Goal: Task Accomplishment & Management: Use online tool/utility

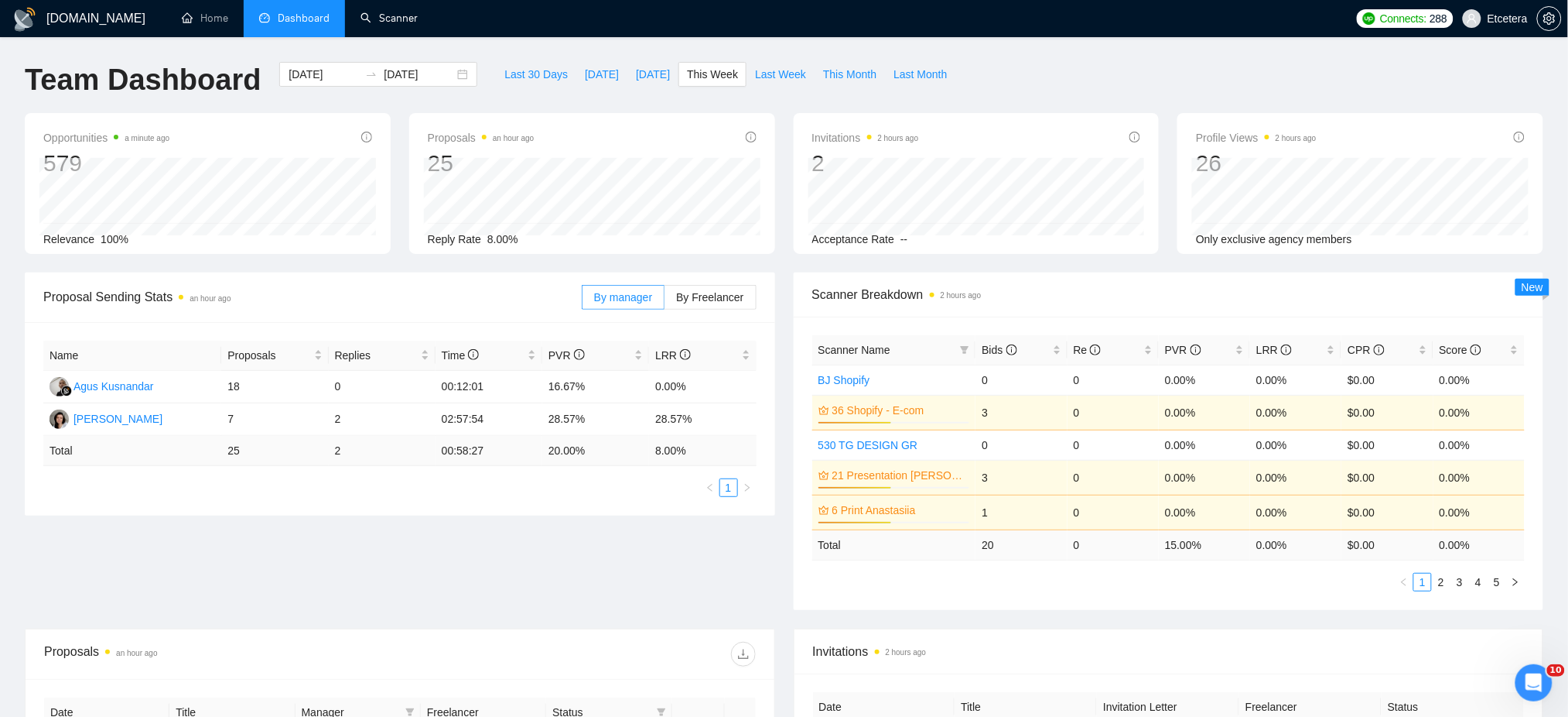
drag, startPoint x: 403, startPoint y: 22, endPoint x: 428, endPoint y: 42, distance: 32.0
click at [403, 22] on link "Scanner" at bounding box center [389, 19] width 58 height 14
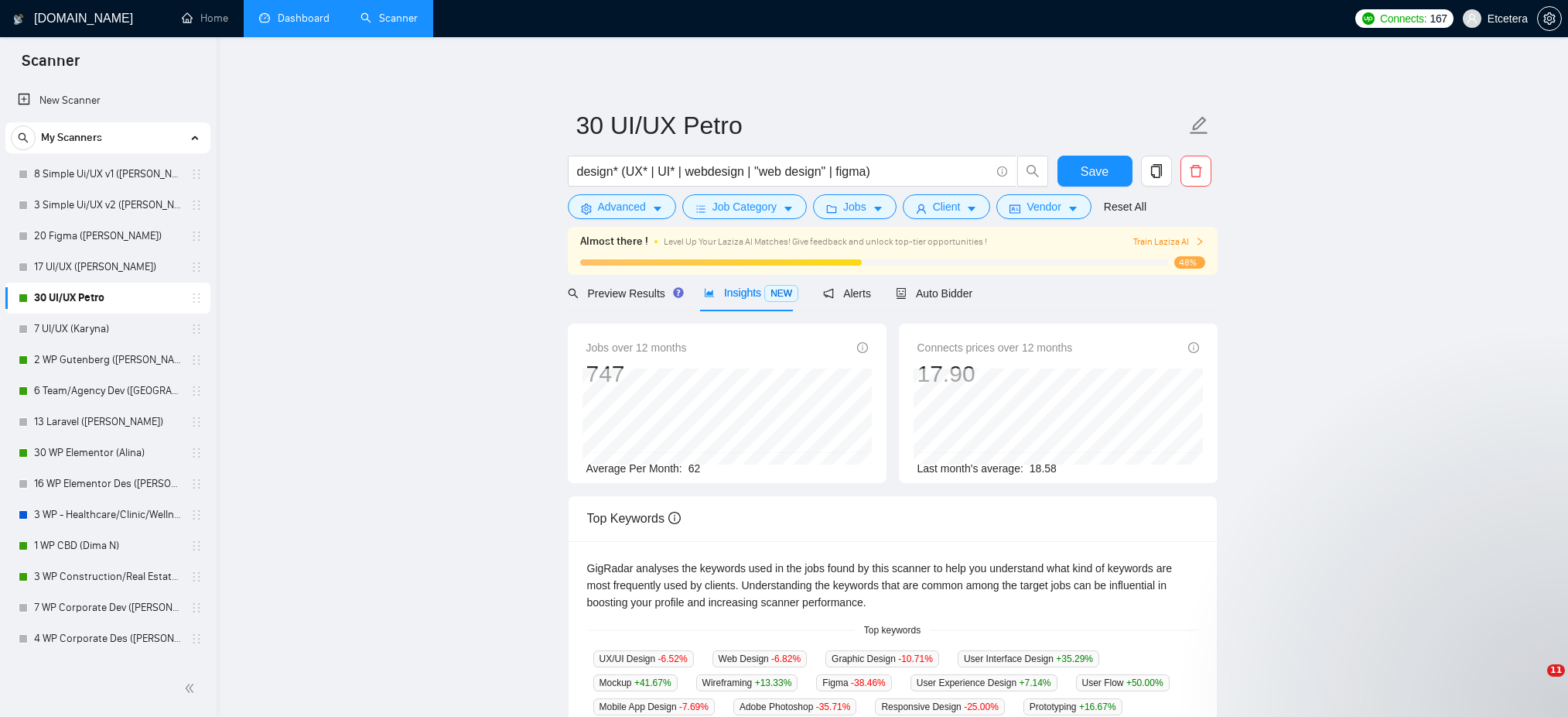
click at [297, 12] on link "Dashboard" at bounding box center [294, 19] width 70 height 14
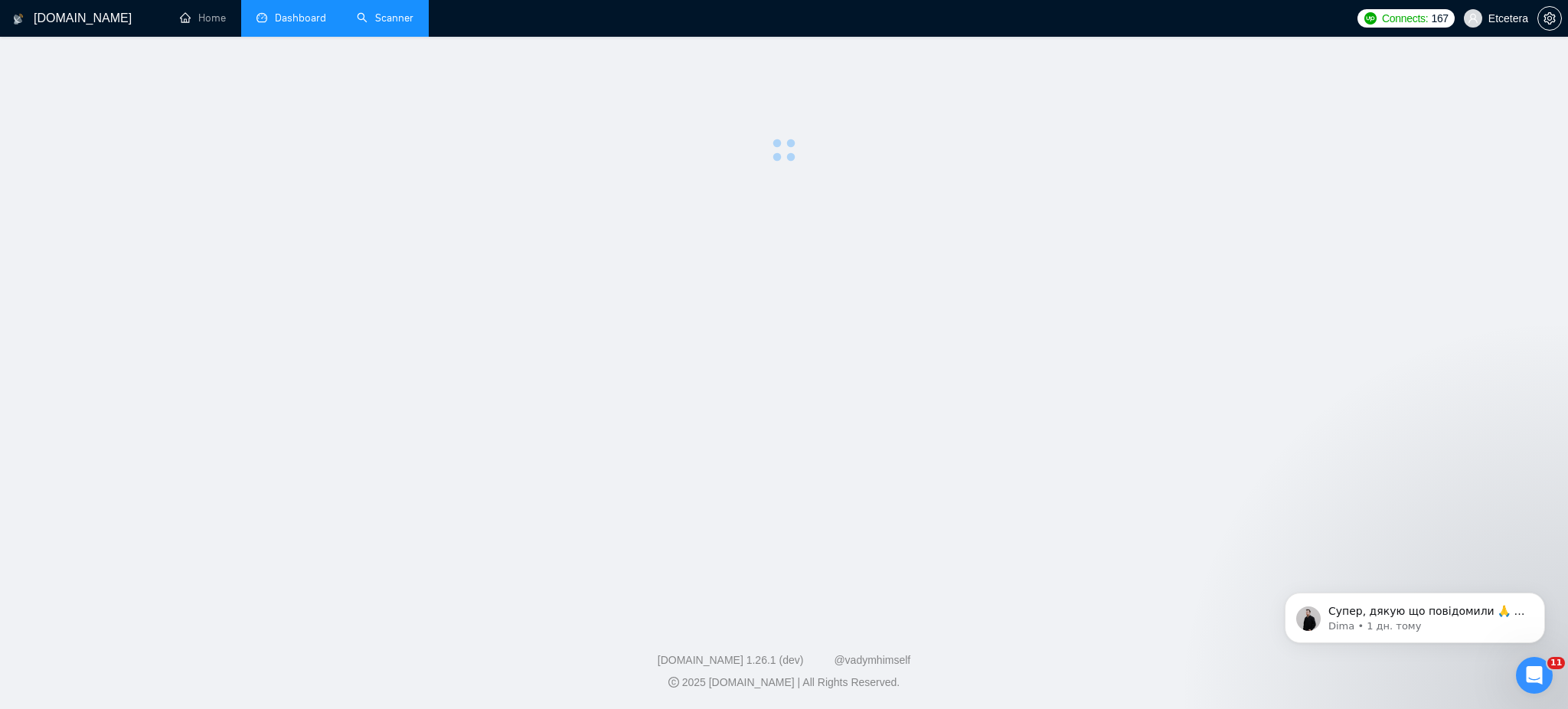
click at [393, 18] on link "Scanner" at bounding box center [385, 18] width 57 height 13
